Goal: Task Accomplishment & Management: Manage account settings

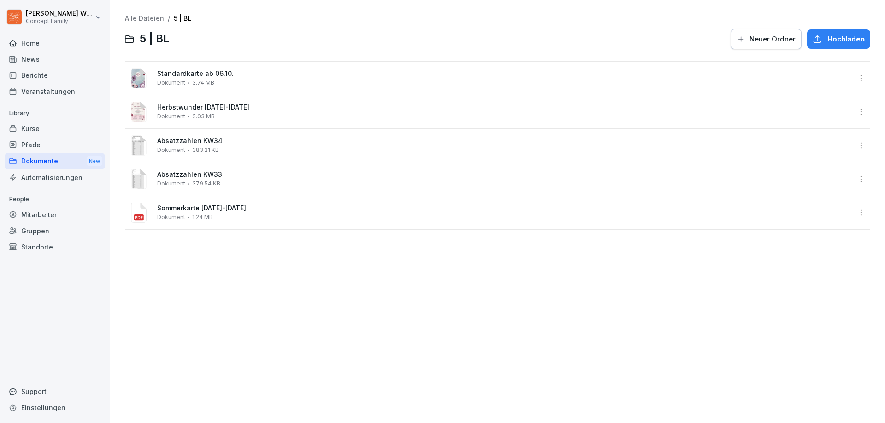
click at [45, 161] on div "Dokumente New" at bounding box center [55, 161] width 100 height 17
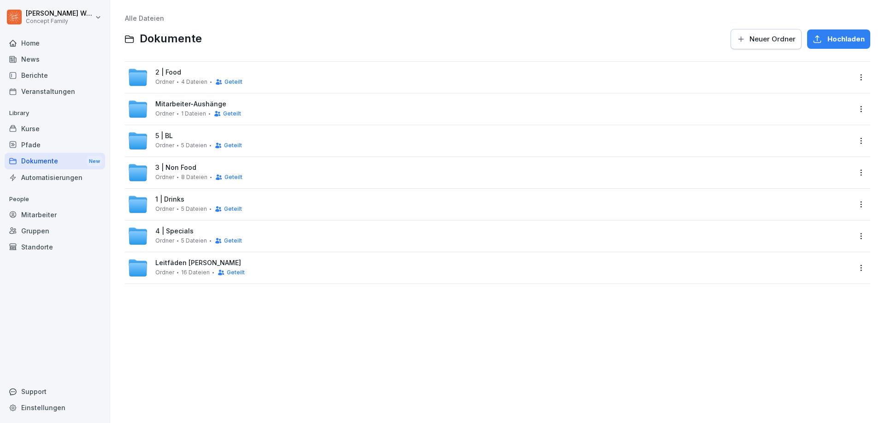
click at [178, 76] on span "2 | Food" at bounding box center [168, 73] width 26 height 8
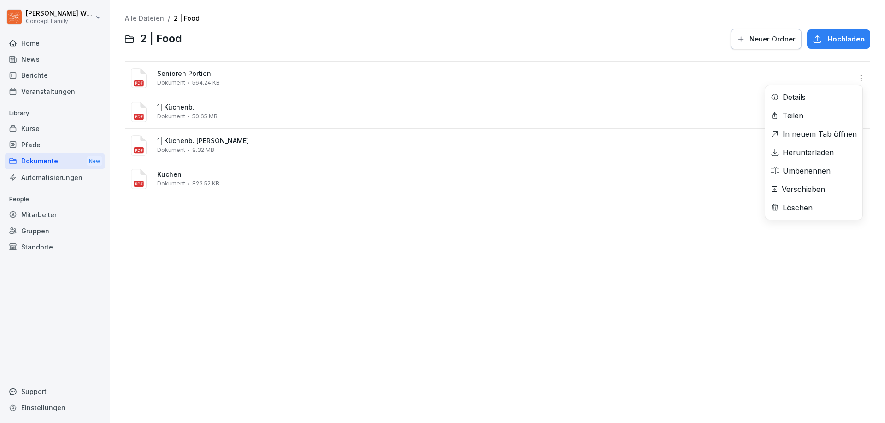
click at [854, 78] on html "[PERSON_NAME] Concept Family Home News Berichte Veranstaltungen Library Kurse P…" at bounding box center [442, 211] width 885 height 423
click at [813, 205] on div "Löschen" at bounding box center [813, 208] width 97 height 18
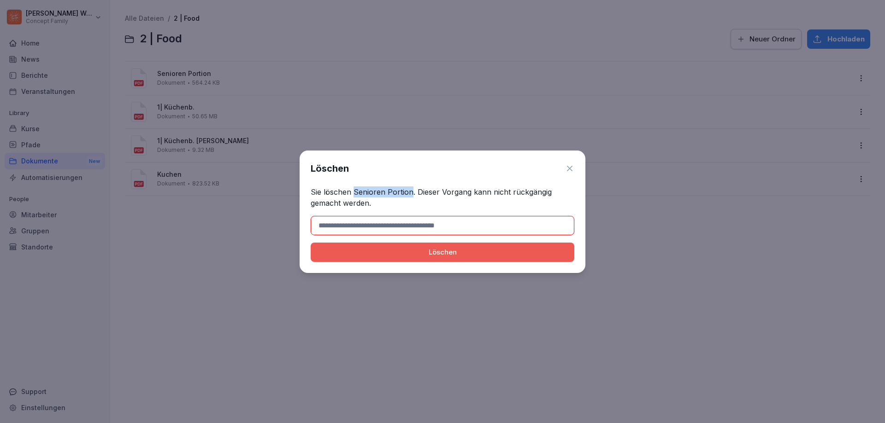
drag, startPoint x: 353, startPoint y: 192, endPoint x: 410, endPoint y: 193, distance: 56.7
click at [410, 193] on p "Sie löschen Senioren Portion. Dieser Vorgang kann nicht rückgängig gemacht werd…" at bounding box center [443, 198] width 264 height 22
copy p "Senioren Portion"
click at [401, 226] on input at bounding box center [443, 225] width 264 height 19
paste input "**********"
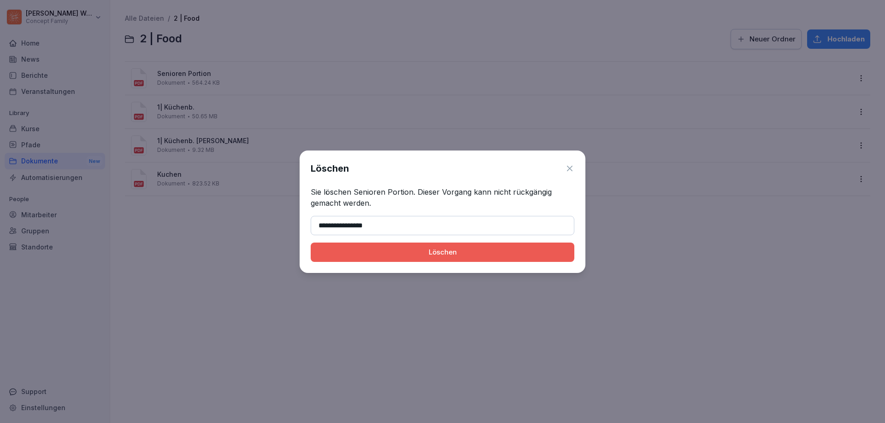
type input "**********"
click at [440, 252] on div "Löschen" at bounding box center [442, 252] width 249 height 10
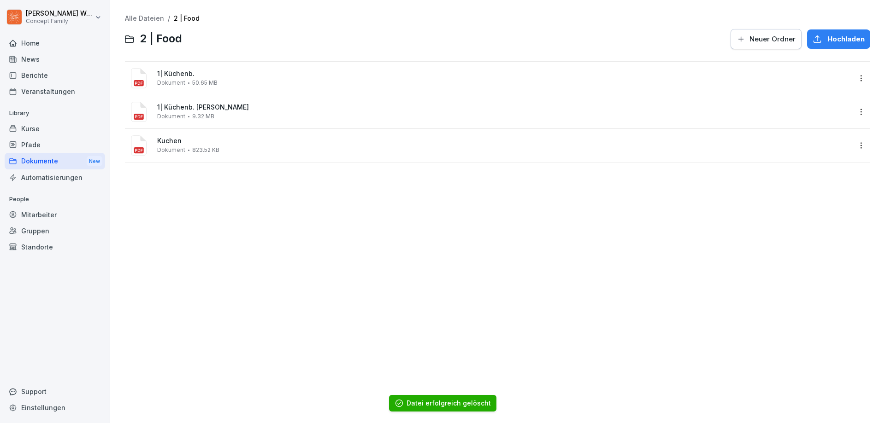
click at [850, 148] on html "[PERSON_NAME] Concept Family Home News Berichte Veranstaltungen Library Kurse P…" at bounding box center [442, 211] width 885 height 423
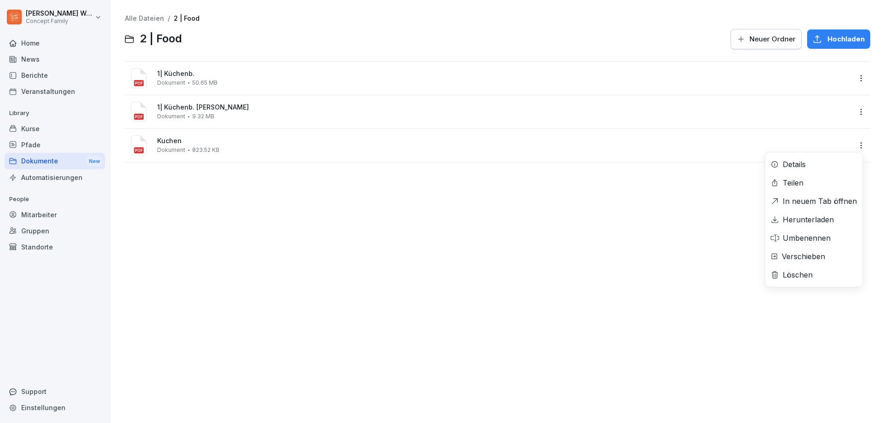
click at [817, 220] on div "Herunterladen" at bounding box center [807, 219] width 51 height 11
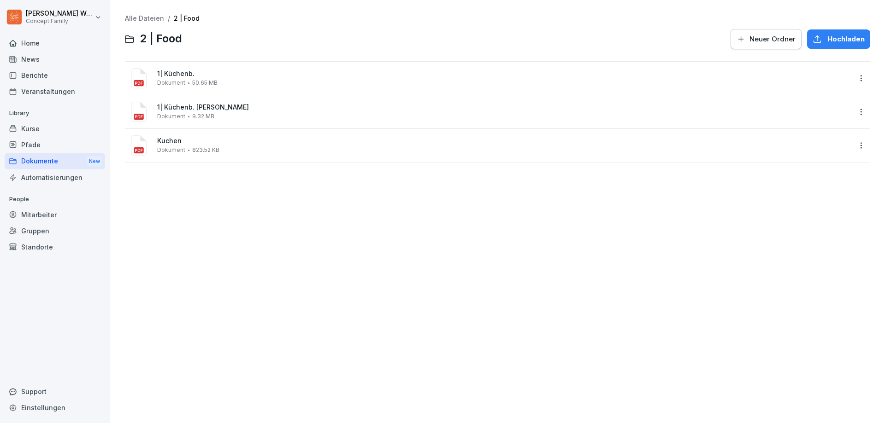
click at [850, 114] on html "[PERSON_NAME] Concept Family Home News Berichte Veranstaltungen Library Kurse P…" at bounding box center [442, 211] width 885 height 423
click at [817, 204] on div "Umbenennen" at bounding box center [806, 204] width 48 height 11
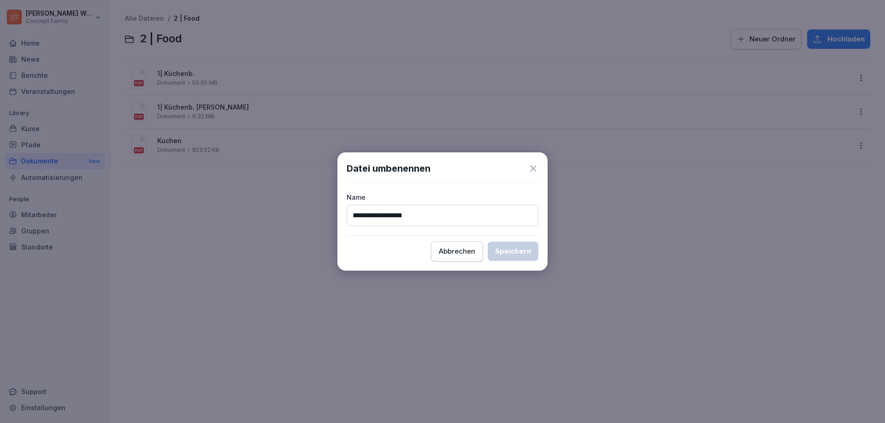
click at [475, 256] on div "Abbrechen" at bounding box center [457, 252] width 36 height 10
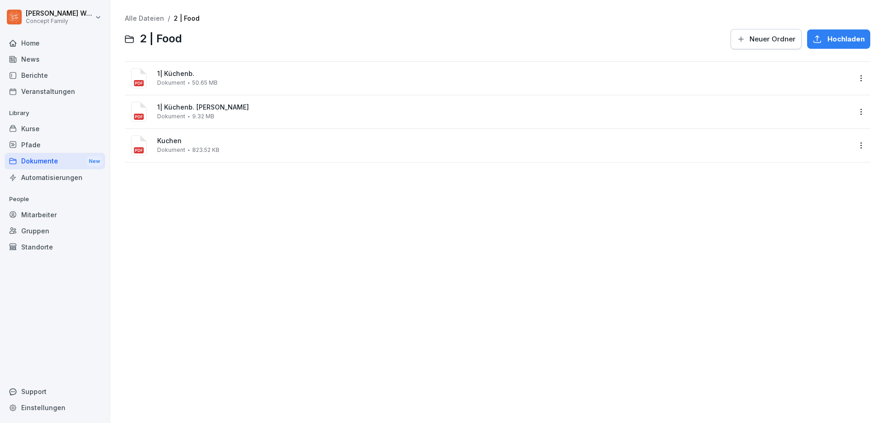
click at [856, 113] on html "[PERSON_NAME] Concept Family Home News Berichte Veranstaltungen Library Kurse P…" at bounding box center [442, 211] width 885 height 423
click at [818, 188] on div "Herunterladen" at bounding box center [807, 186] width 51 height 11
click at [854, 77] on html "[PERSON_NAME] Concept Family Home News Berichte Veranstaltungen Library Kurse P…" at bounding box center [442, 211] width 885 height 423
click at [813, 155] on div "Herunterladen" at bounding box center [807, 152] width 51 height 11
click at [627, 211] on div "Alle Dateien / 2 | Food 2 | Food Neuer Ordner Hochladen 1| Küchenb. Dokument 50…" at bounding box center [497, 212] width 761 height 410
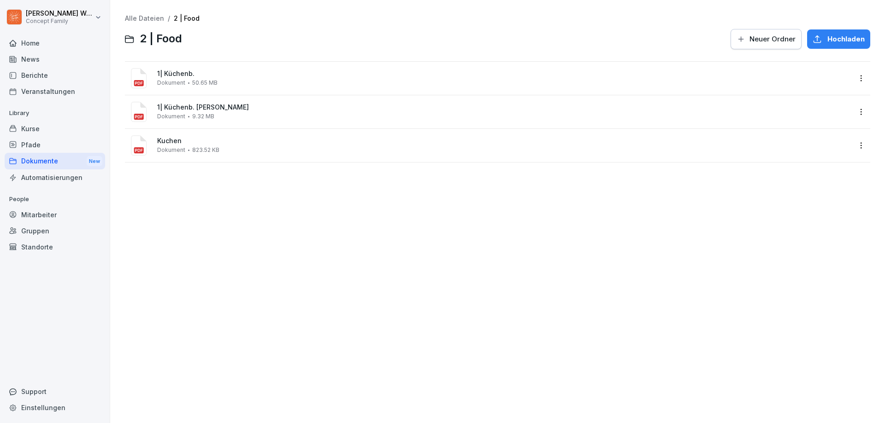
click at [531, 211] on div "Alle Dateien / 2 | Food 2 | Food Neuer Ordner Hochladen 1| Küchenb. Dokument 50…" at bounding box center [497, 212] width 761 height 410
click at [312, 187] on div "Alle Dateien / 2 | Food 2 | Food Neuer Ordner Hochladen 1| Küchenb. Dokument 50…" at bounding box center [497, 212] width 761 height 410
click at [533, 209] on div "Alle Dateien / 2 | Food 2 | Food Neuer Ordner Hochladen 1| Küchenb. Dokument 50…" at bounding box center [497, 212] width 761 height 410
click at [855, 113] on html "[PERSON_NAME] Concept Family Home News Berichte Veranstaltungen Library Kurse P…" at bounding box center [442, 211] width 885 height 423
click at [810, 189] on div "Herunterladen" at bounding box center [807, 186] width 51 height 11
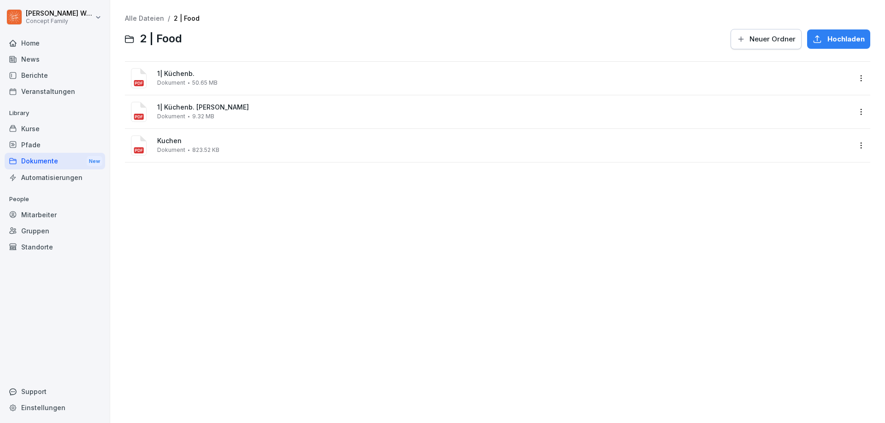
drag, startPoint x: 216, startPoint y: 185, endPoint x: 215, endPoint y: 177, distance: 7.8
click at [216, 185] on div "Alle Dateien / 2 | Food 2 | Food Neuer Ordner Hochladen 1| Küchenb. Dokument 50…" at bounding box center [497, 212] width 761 height 410
click at [199, 109] on span "1| Küchenb. [PERSON_NAME]" at bounding box center [504, 108] width 694 height 8
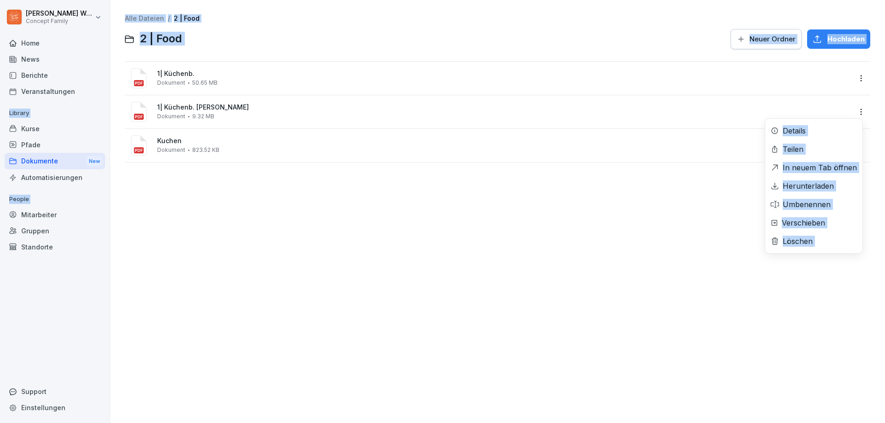
click at [853, 112] on html "[PERSON_NAME] Concept Family Home News Berichte Veranstaltungen Library Kurse P…" at bounding box center [442, 211] width 885 height 423
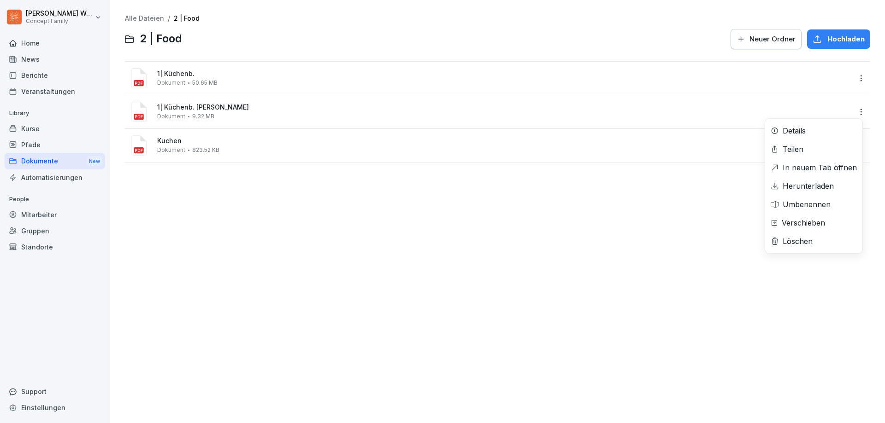
click at [817, 165] on div "In neuem Tab öffnen" at bounding box center [819, 167] width 74 height 11
drag, startPoint x: 225, startPoint y: 183, endPoint x: 229, endPoint y: 178, distance: 6.4
click at [225, 183] on div "Alle Dateien / 2 | Food 2 | Food Neuer Ordner Hochladen 1| Küchenb. Dokument 50…" at bounding box center [497, 212] width 761 height 410
click at [234, 118] on div "1| Küchenb. [PERSON_NAME] Dokument 9.32 MB" at bounding box center [504, 112] width 694 height 16
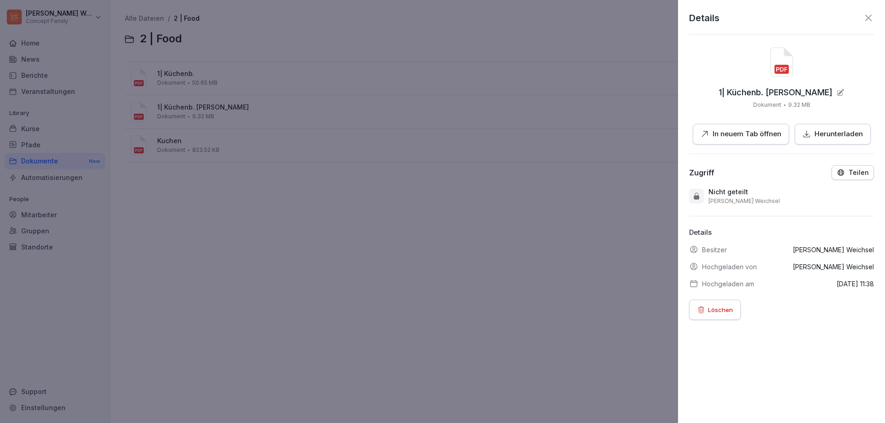
click at [841, 134] on p "Herunterladen" at bounding box center [838, 134] width 48 height 11
click at [593, 209] on div at bounding box center [442, 211] width 885 height 423
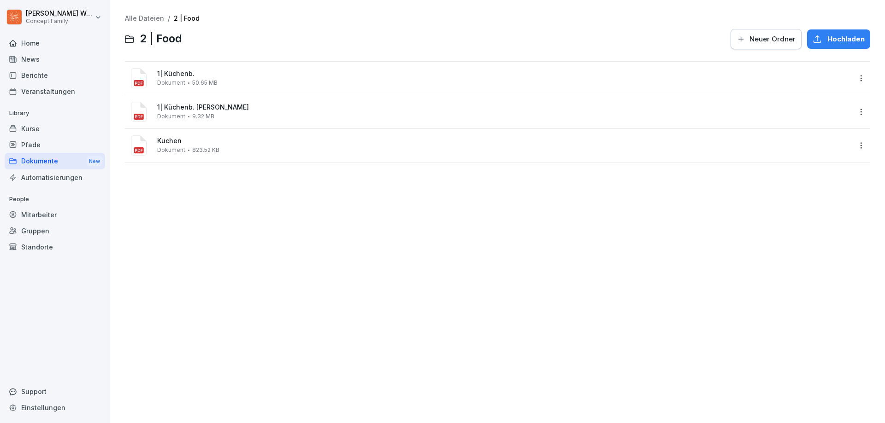
click at [238, 227] on div "Alle Dateien / 2 | Food 2 | Food Neuer Ordner Hochladen 1| Küchenb. Dokument 50…" at bounding box center [497, 212] width 761 height 410
click at [853, 80] on html "[PERSON_NAME] Concept Family Home News Berichte Veranstaltungen Library Kurse P…" at bounding box center [442, 211] width 885 height 423
click at [817, 206] on div "Löschen" at bounding box center [813, 208] width 97 height 18
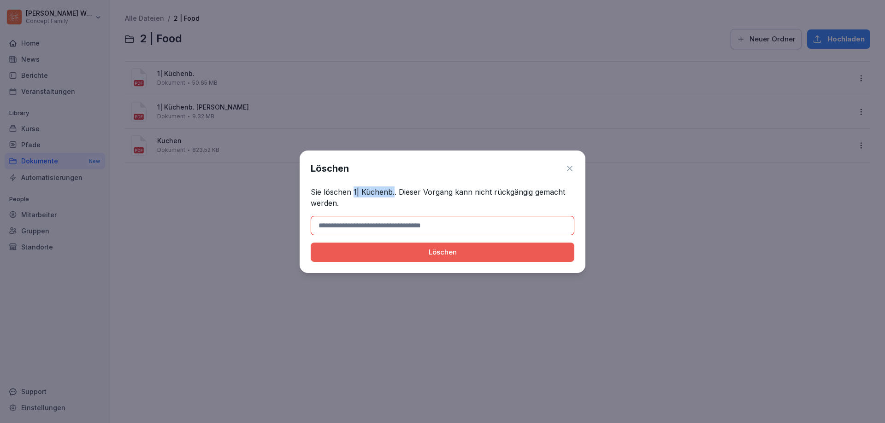
drag, startPoint x: 353, startPoint y: 192, endPoint x: 393, endPoint y: 195, distance: 39.7
click at [393, 195] on p "Sie löschen 1| Küchenb.. Dieser Vorgang kann nicht rückgängig gemacht werden." at bounding box center [443, 198] width 264 height 22
copy p "1| Küchenb."
click at [381, 226] on input at bounding box center [443, 225] width 264 height 19
paste input "**********"
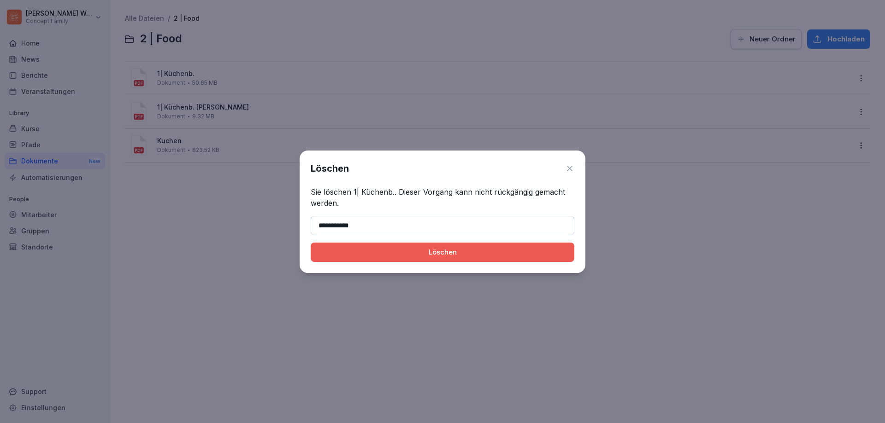
type input "**********"
click at [434, 255] on div "Löschen" at bounding box center [442, 252] width 249 height 10
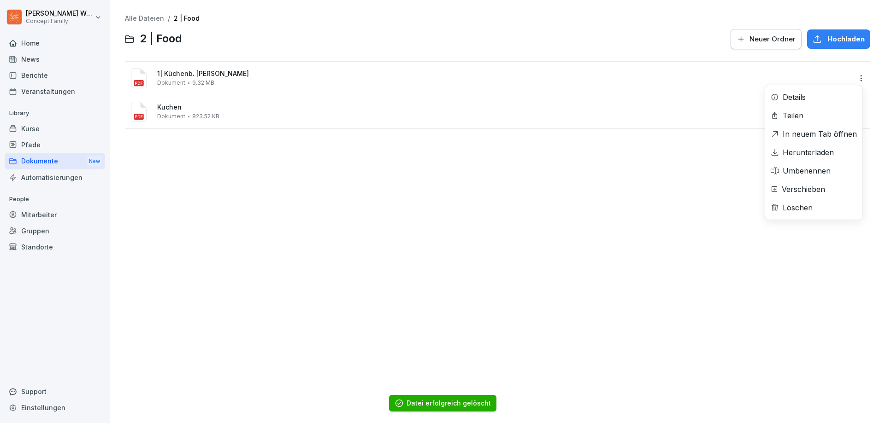
click at [850, 79] on html "[PERSON_NAME] Concept Family Home News Berichte Veranstaltungen Library Kurse P…" at bounding box center [442, 211] width 885 height 423
click at [803, 205] on div "Löschen" at bounding box center [797, 207] width 30 height 11
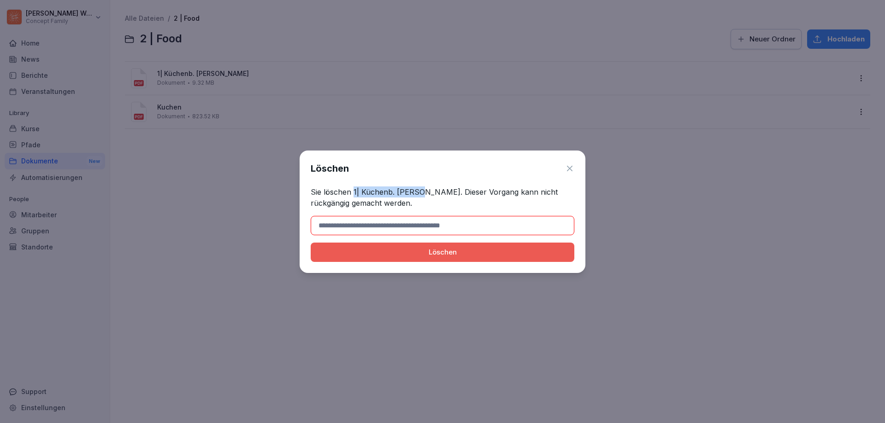
drag, startPoint x: 353, startPoint y: 191, endPoint x: 424, endPoint y: 193, distance: 71.0
click at [424, 193] on p "Sie löschen 1| Küchenb. [PERSON_NAME]. Dieser Vorgang kann nicht rückgängig gem…" at bounding box center [443, 198] width 264 height 22
copy p "1| Küchenb. [PERSON_NAME]"
click at [409, 228] on input at bounding box center [443, 225] width 264 height 19
paste input "**********"
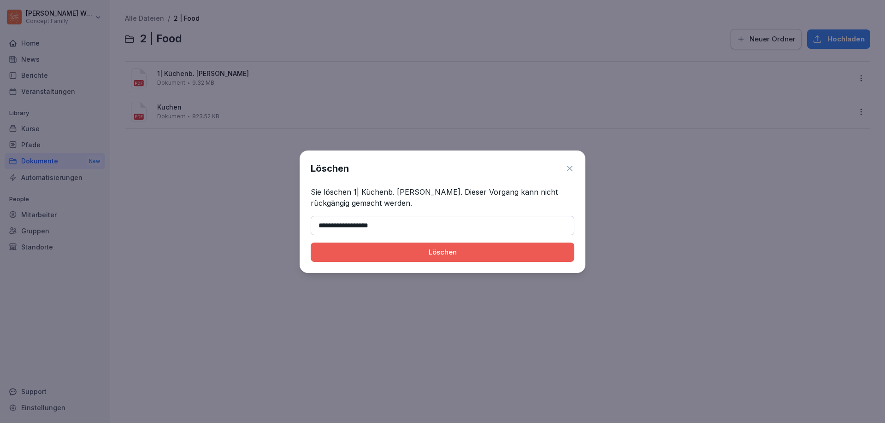
type input "**********"
click at [424, 260] on button "Löschen" at bounding box center [443, 252] width 264 height 19
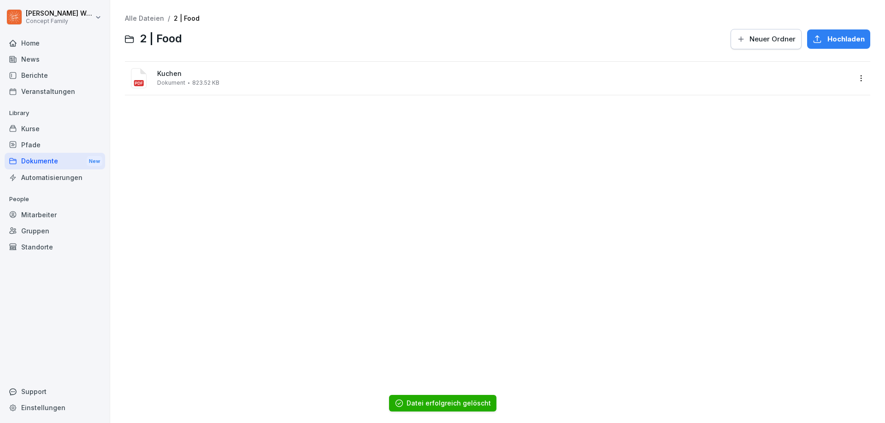
click at [854, 82] on html "[PERSON_NAME] Concept Family Home News Berichte Veranstaltungen Library Kurse P…" at bounding box center [442, 211] width 885 height 423
click at [792, 203] on div "Löschen" at bounding box center [797, 207] width 30 height 11
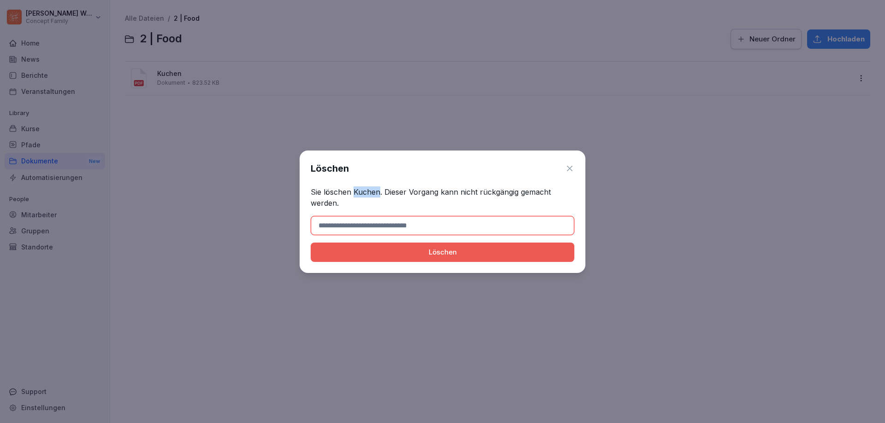
drag, startPoint x: 354, startPoint y: 191, endPoint x: 379, endPoint y: 194, distance: 25.5
click at [379, 194] on p "Sie löschen Kuchen. Dieser Vorgang kann nicht rückgängig gemacht werden." at bounding box center [443, 198] width 264 height 22
copy p "Kuchen"
click at [370, 224] on input at bounding box center [443, 225] width 264 height 19
paste input "******"
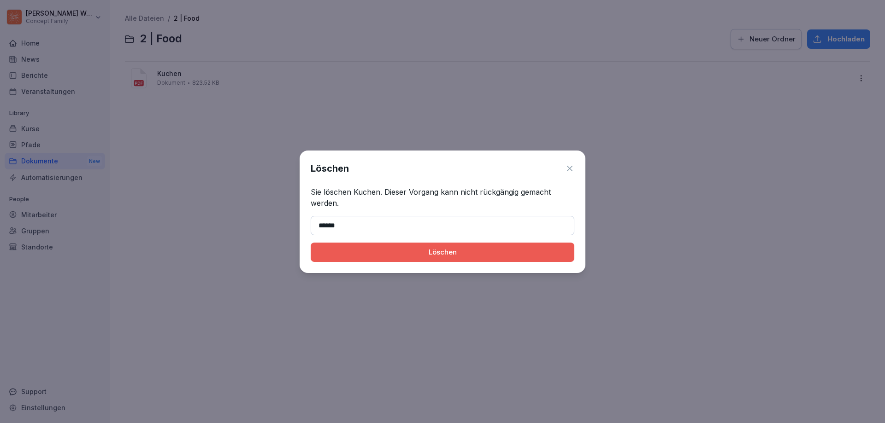
type input "******"
click at [426, 259] on button "Löschen" at bounding box center [443, 252] width 264 height 19
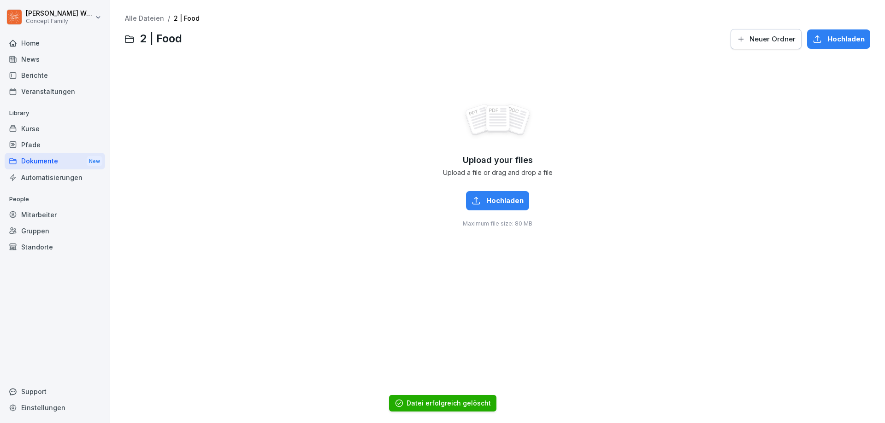
click at [39, 162] on div "Dokumente New" at bounding box center [55, 161] width 100 height 17
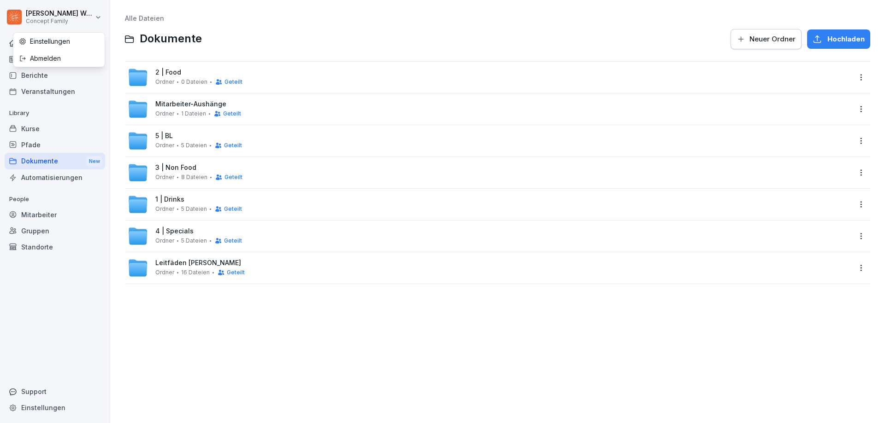
click at [47, 14] on html "[PERSON_NAME] Concept Family Home News Berichte Veranstaltungen Library Kurse P…" at bounding box center [442, 211] width 885 height 423
click at [44, 55] on div "Abmelden" at bounding box center [58, 58] width 91 height 17
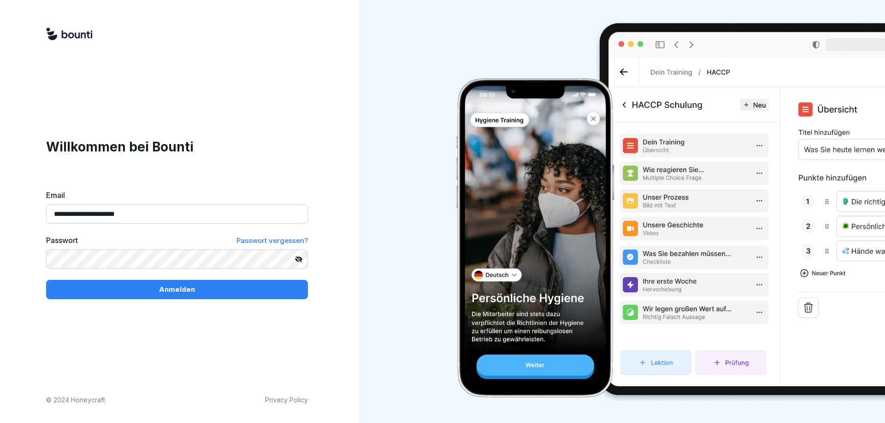
click at [165, 218] on input "**********" at bounding box center [177, 214] width 262 height 19
drag, startPoint x: 200, startPoint y: 212, endPoint x: -51, endPoint y: 213, distance: 250.7
click at [0, 213] on html "**********" at bounding box center [442, 211] width 885 height 423
type input "**********"
click at [76, 287] on div "Anmelden" at bounding box center [176, 290] width 247 height 10
